Goal: Check status: Check status

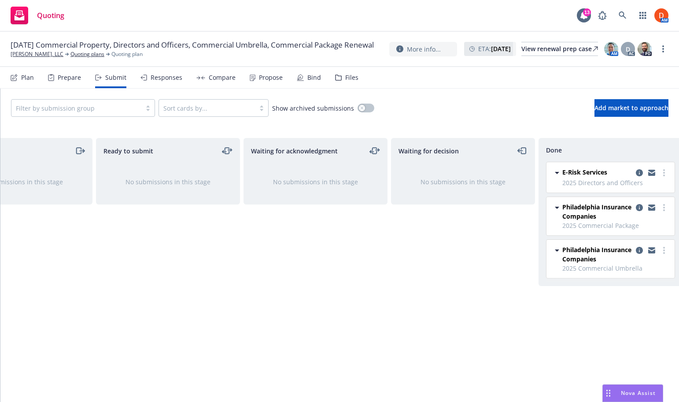
scroll to position [0, 77]
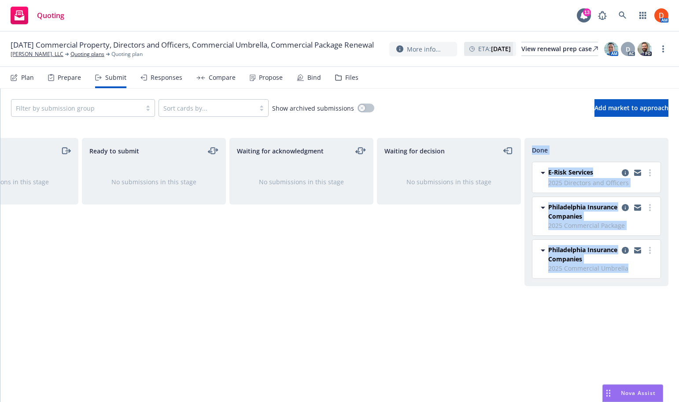
drag, startPoint x: 533, startPoint y: 149, endPoint x: 663, endPoint y: 269, distance: 177.1
click at [663, 269] on div "Done E-Risk Services 2025 Directors and Officers Tuesday, August 19, 2025 at 3:…" at bounding box center [597, 212] width 144 height 148
click at [663, 269] on div "E-Risk Services 2025 Directors and Officers Tuesday, August 19, 2025 at 3:55 PM…" at bounding box center [595, 224] width 140 height 124
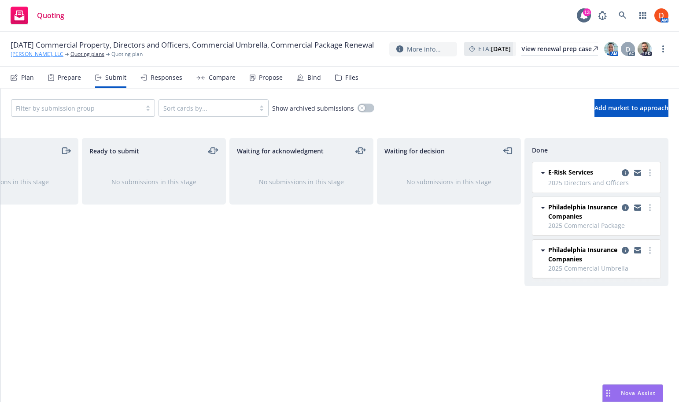
click at [27, 56] on link "[PERSON_NAME], LLC" at bounding box center [37, 54] width 53 height 8
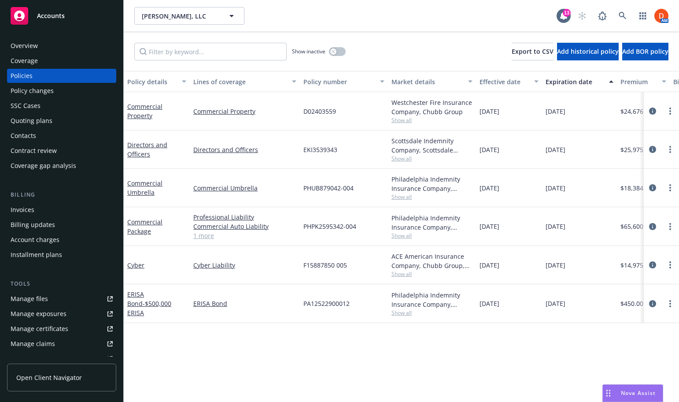
click at [411, 162] on span "Show all" at bounding box center [432, 158] width 81 height 7
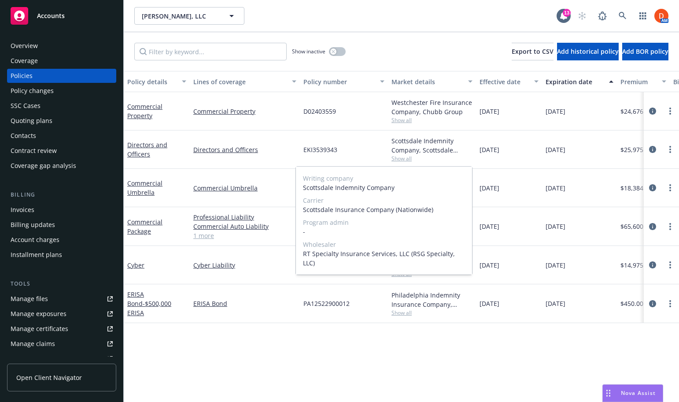
click at [357, 155] on div "EKI3539343" at bounding box center [344, 149] width 88 height 38
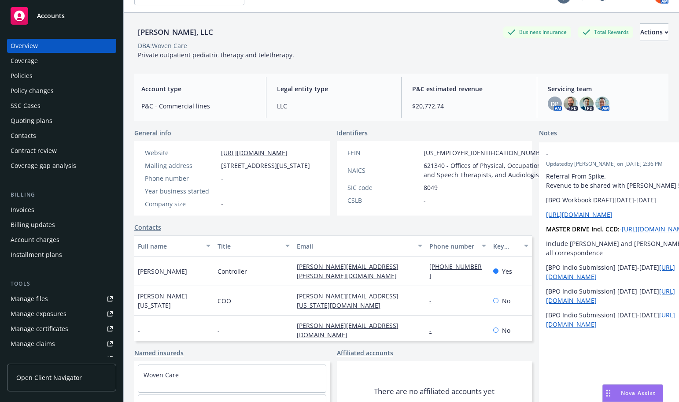
scroll to position [25, 0]
